Goal: Transaction & Acquisition: Purchase product/service

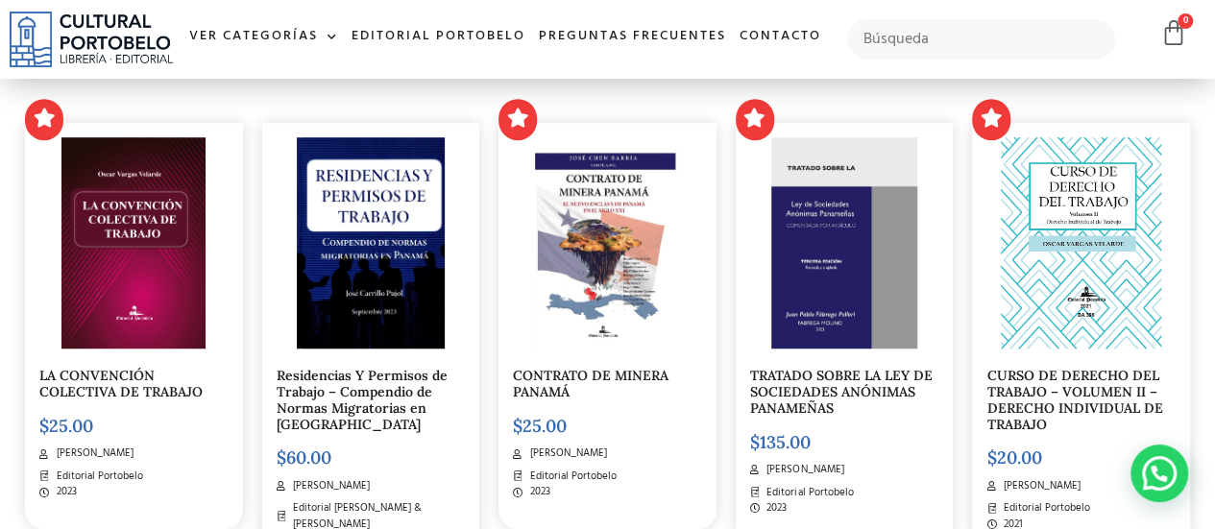
scroll to position [603, 0]
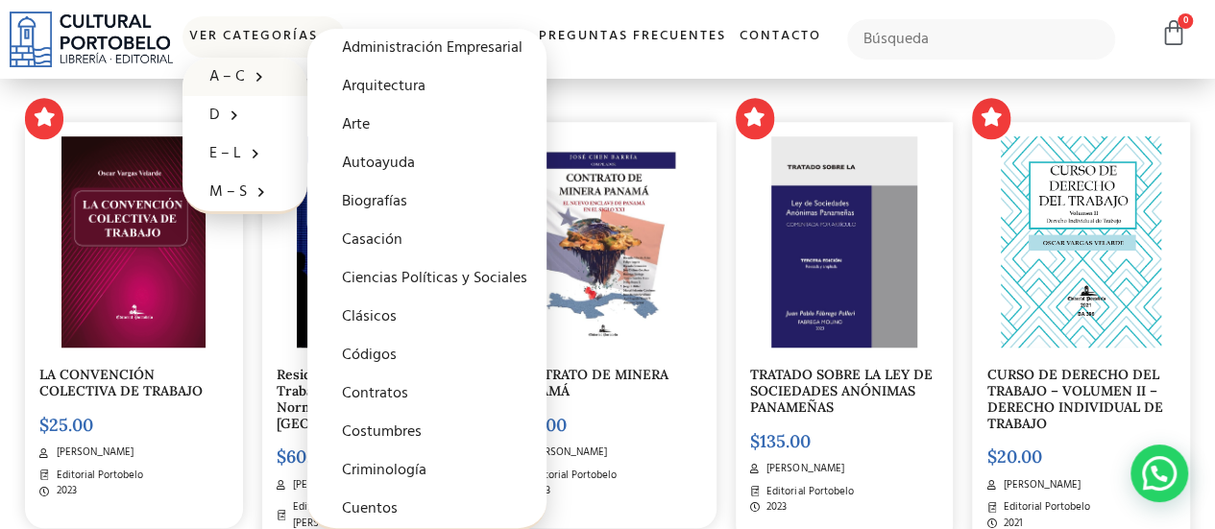
click at [264, 75] on span at bounding box center [254, 76] width 19 height 30
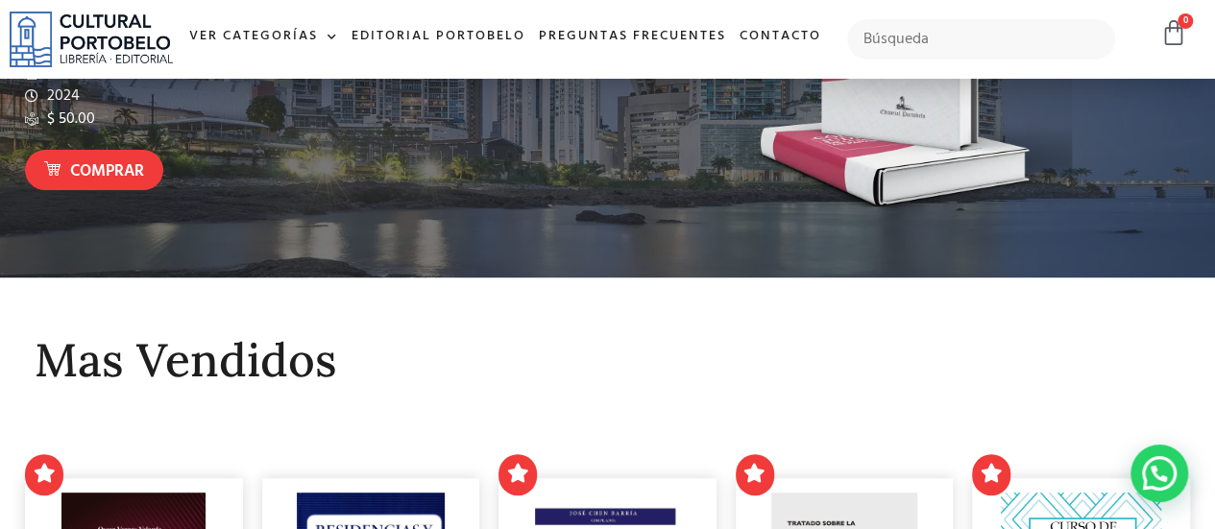
scroll to position [210, 0]
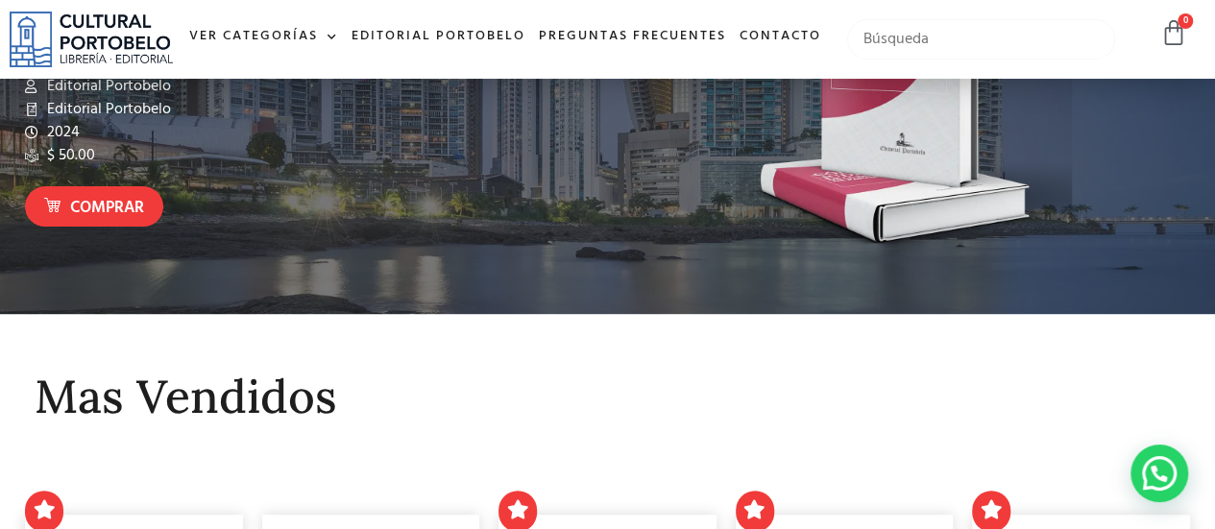
click at [885, 44] on input "text" at bounding box center [981, 39] width 268 height 40
type input "internacional privado"
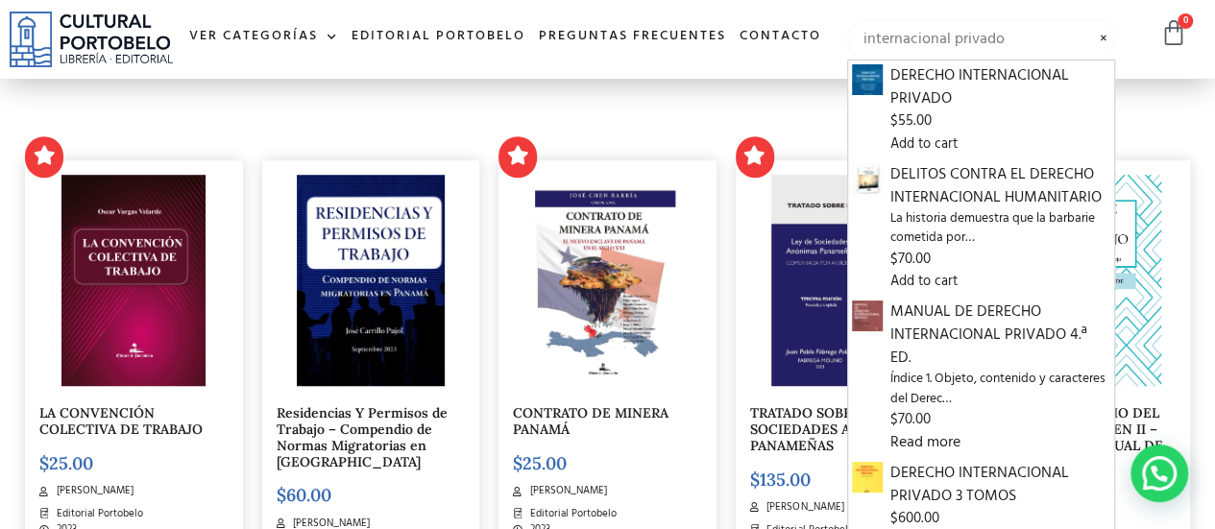
scroll to position [584, 0]
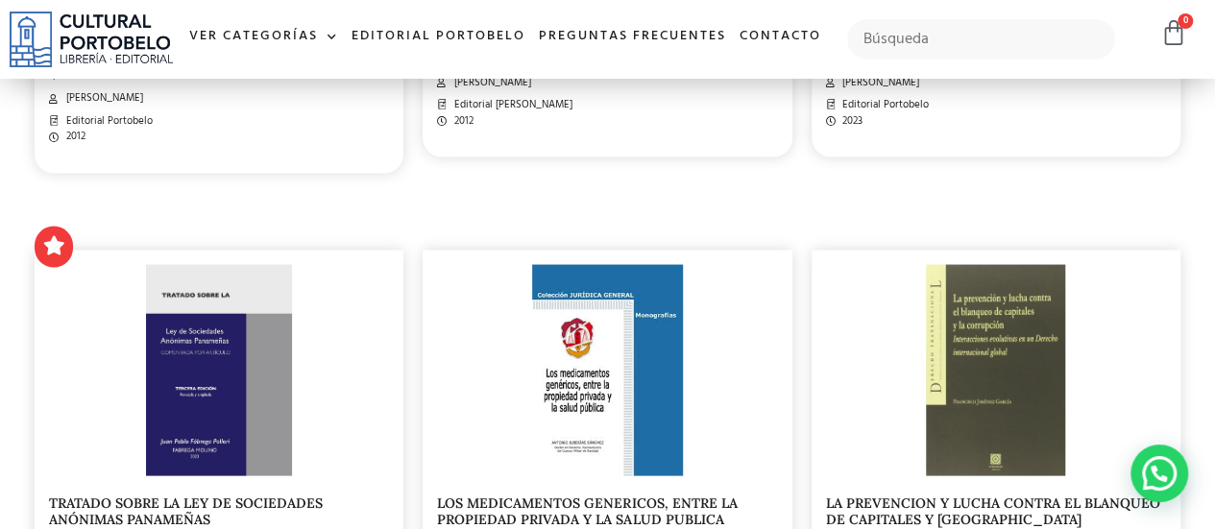
scroll to position [1790, 0]
